Goal: Information Seeking & Learning: Learn about a topic

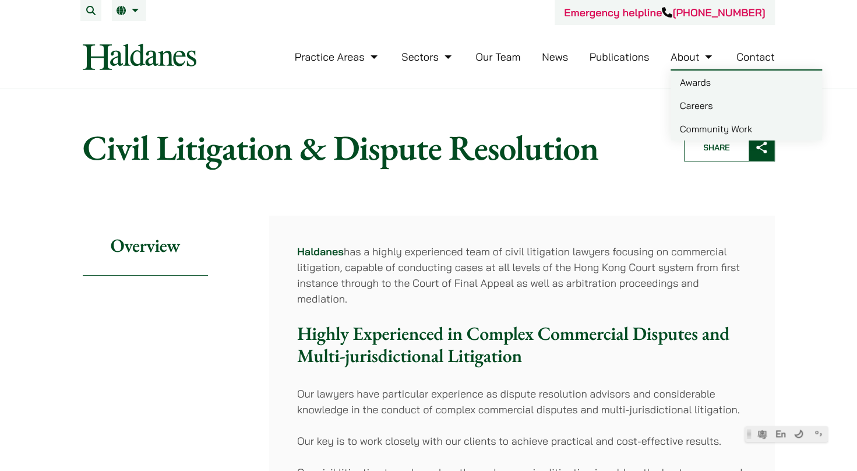
click at [689, 103] on link "Careers" at bounding box center [747, 105] width 152 height 23
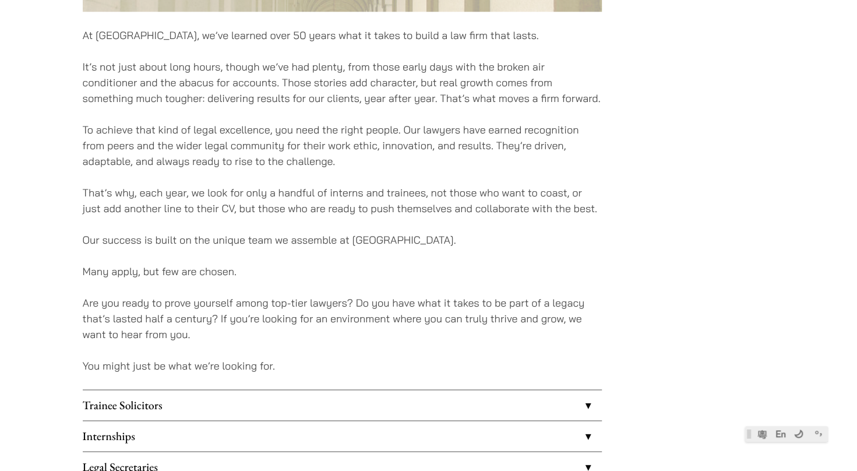
scroll to position [874, 0]
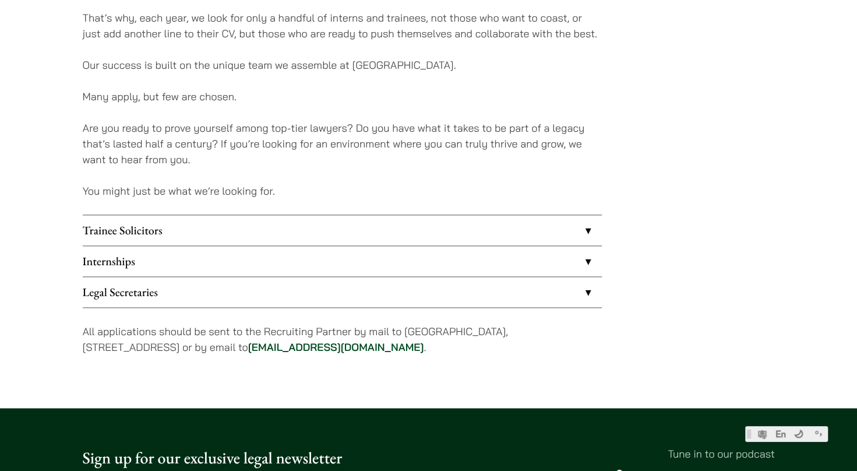
click at [163, 280] on link "Legal Secretaries" at bounding box center [342, 292] width 519 height 30
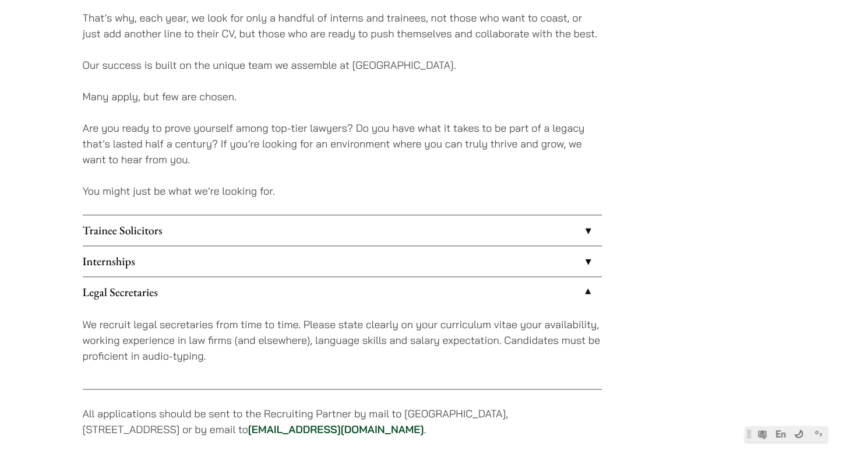
click at [176, 263] on link "Internships" at bounding box center [342, 261] width 519 height 30
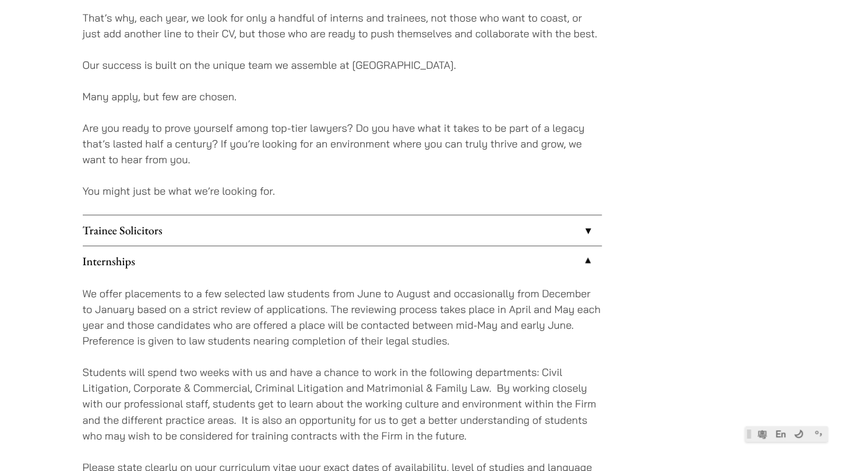
click at [188, 234] on link "Trainee Solicitors" at bounding box center [342, 230] width 519 height 30
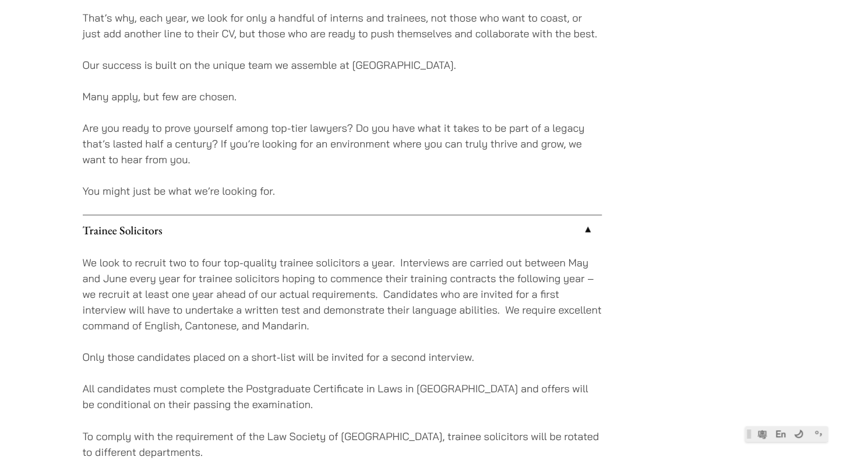
click at [188, 234] on link "Trainee Solicitors" at bounding box center [342, 230] width 519 height 30
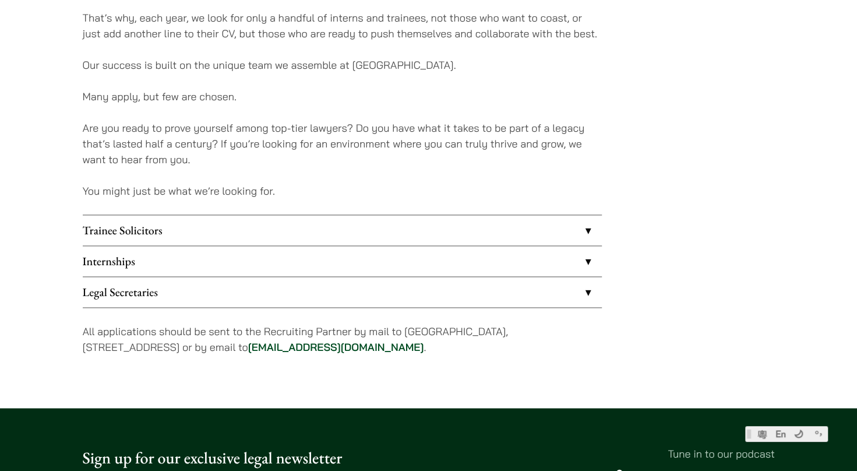
click at [188, 258] on link "Internships" at bounding box center [342, 261] width 519 height 30
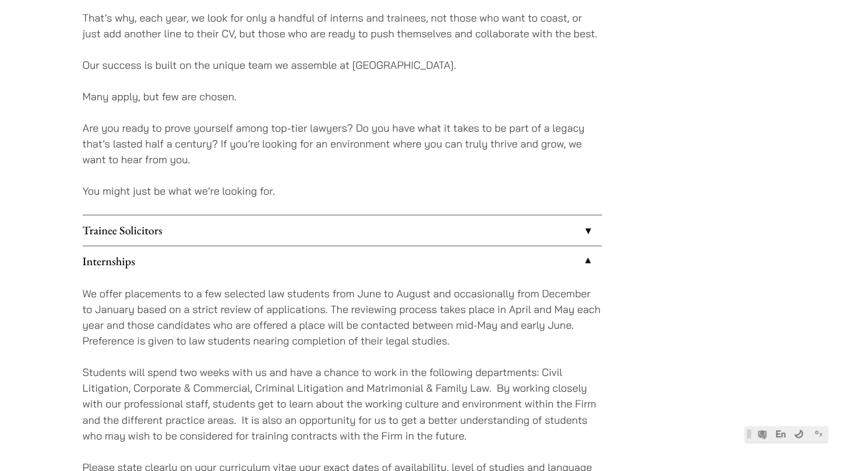
click at [188, 260] on link "Internships" at bounding box center [342, 261] width 519 height 30
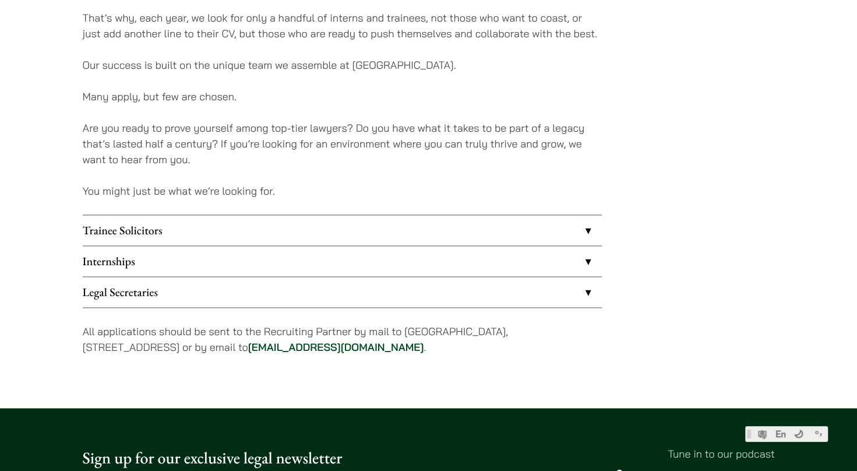
click at [187, 280] on link "Legal Secretaries" at bounding box center [342, 292] width 519 height 30
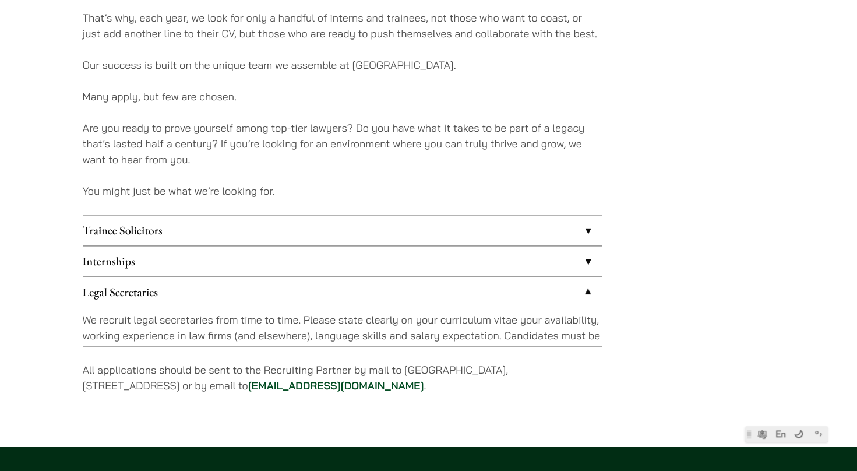
click at [187, 280] on link "Legal Secretaries" at bounding box center [342, 292] width 519 height 30
